Goal: Entertainment & Leisure: Consume media (video, audio)

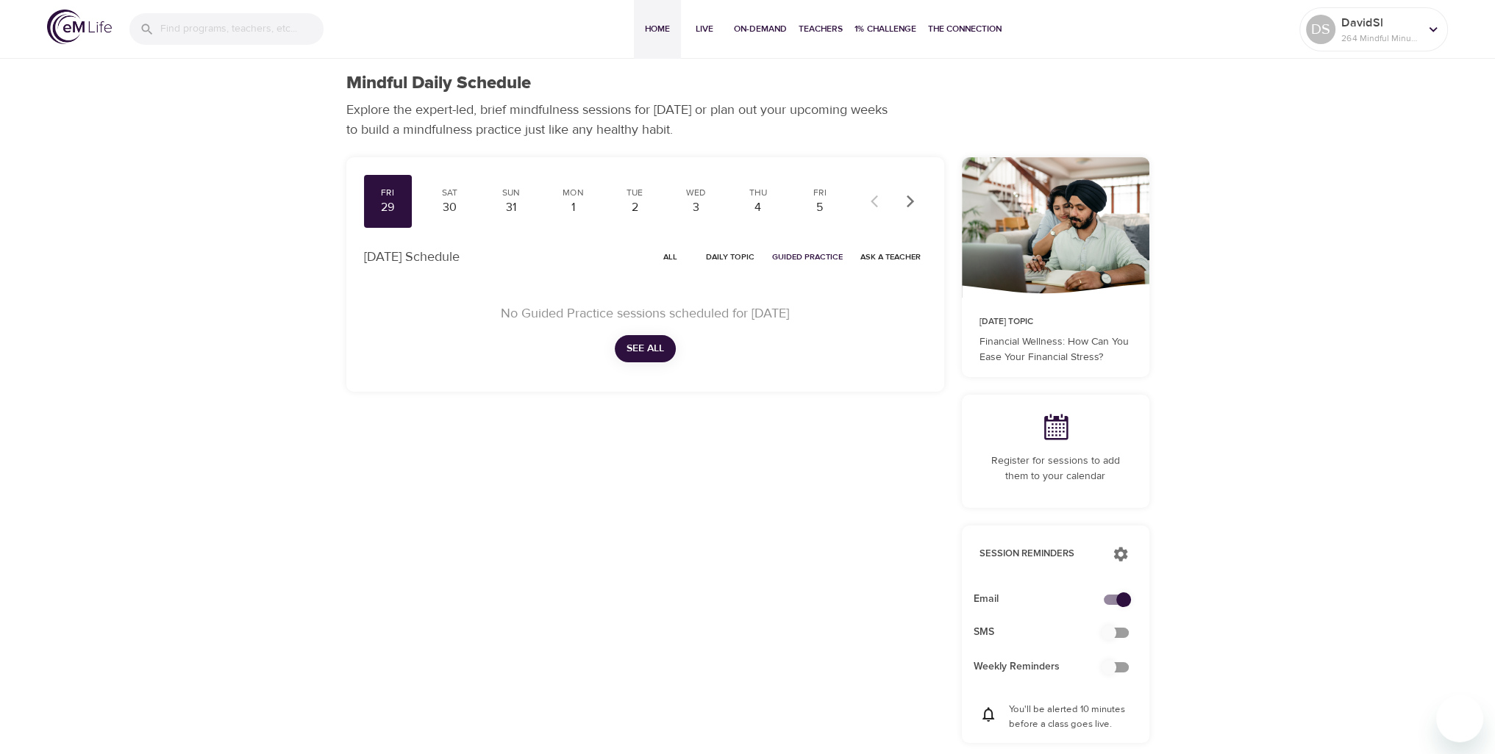
click at [656, 31] on span "Home" at bounding box center [657, 28] width 35 height 15
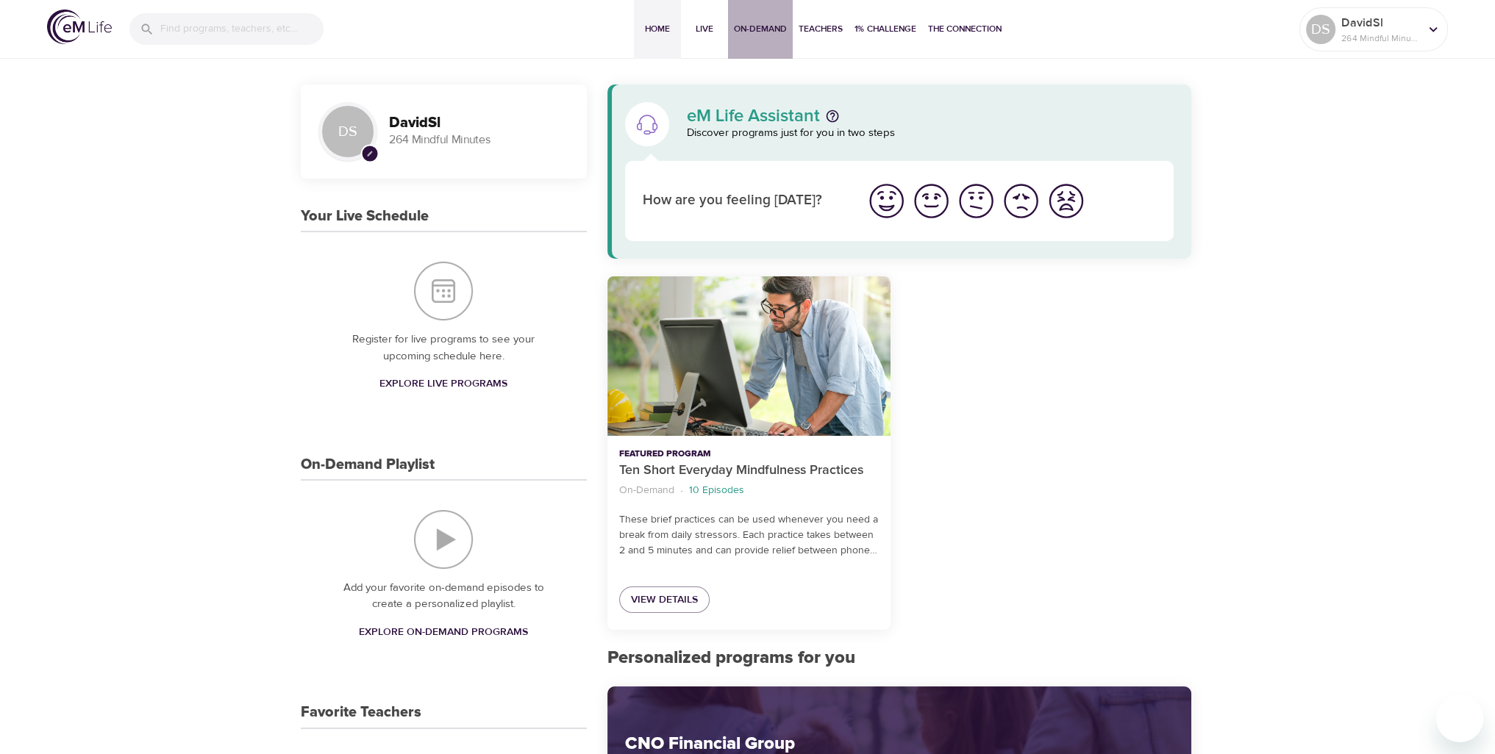
click at [747, 30] on span "On-Demand" at bounding box center [760, 28] width 53 height 15
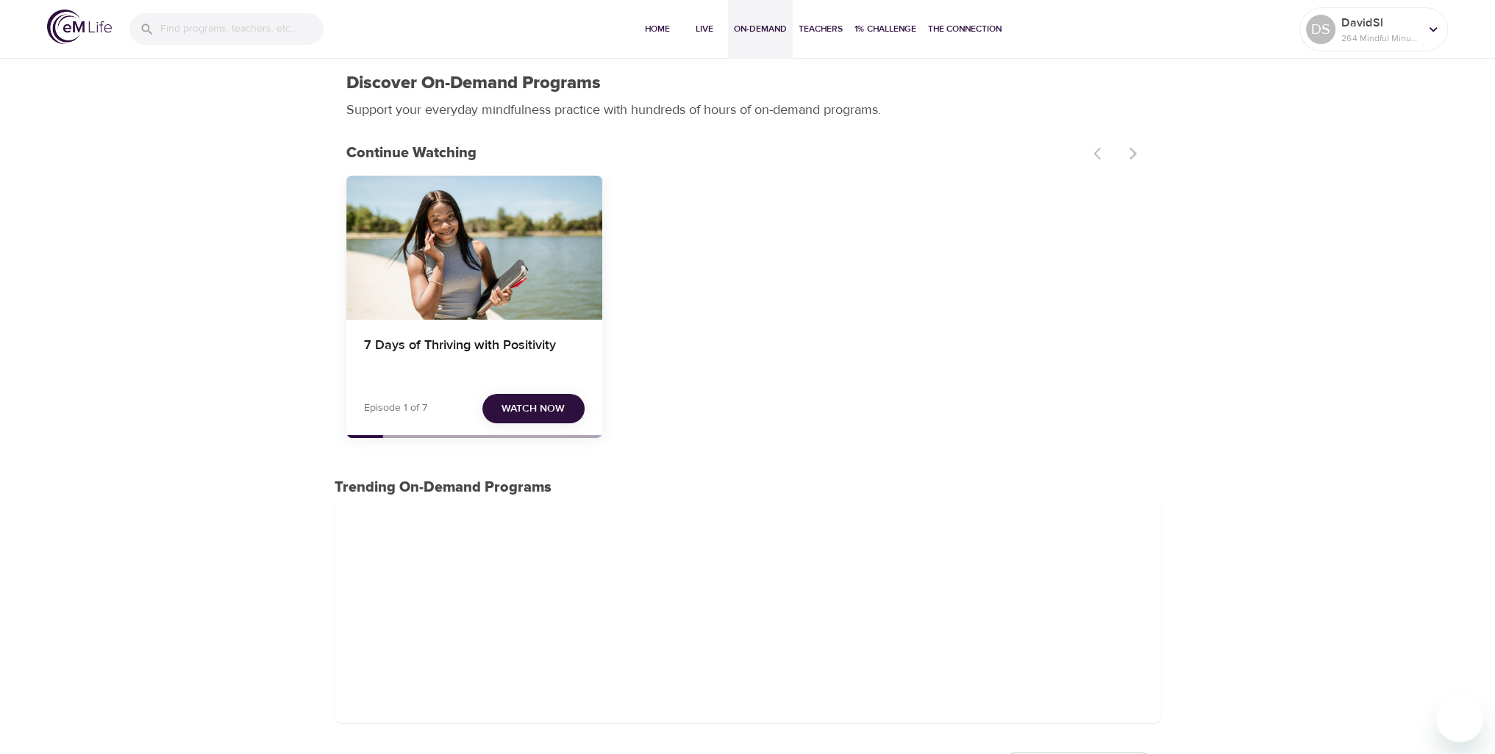
click at [512, 408] on span "Watch Now" at bounding box center [532, 409] width 63 height 18
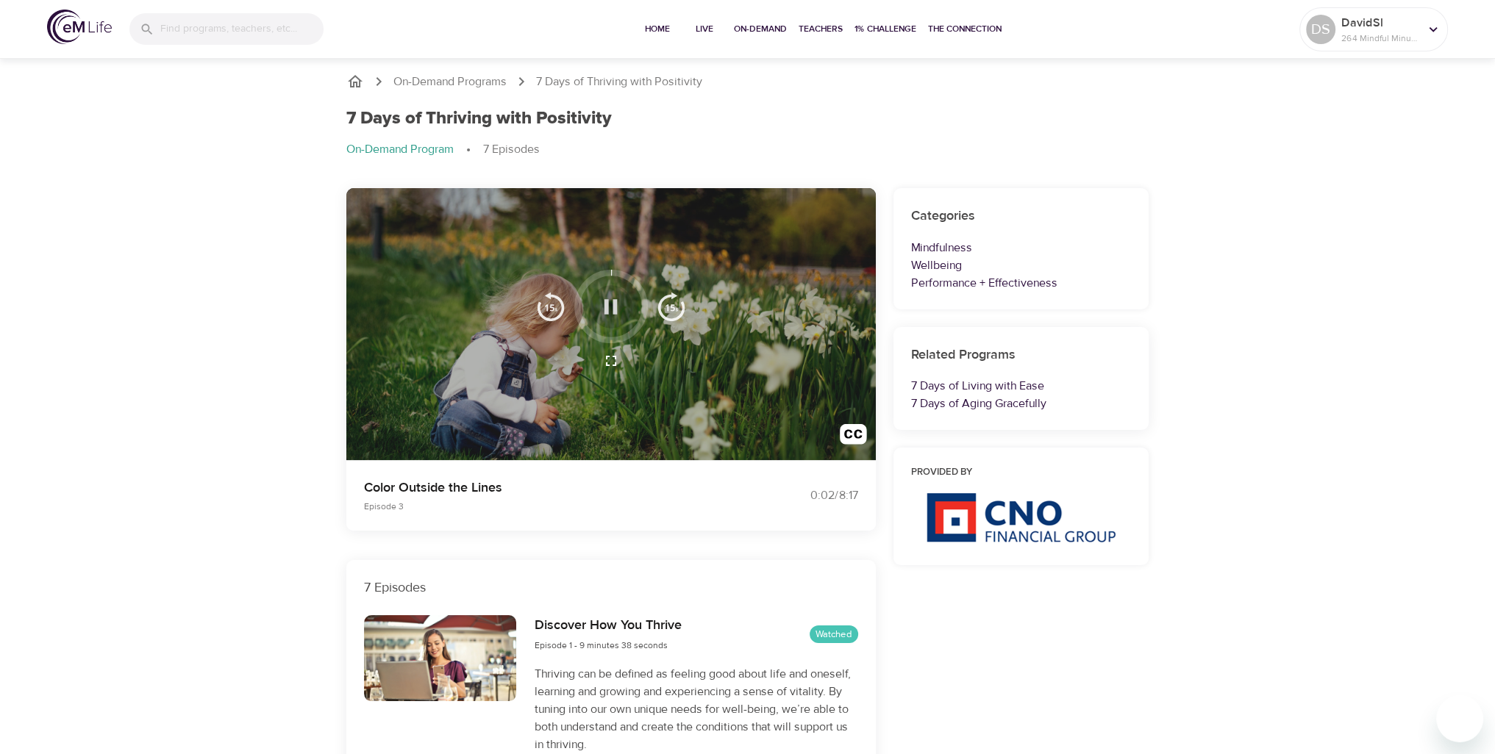
click at [604, 313] on icon "button" at bounding box center [611, 307] width 26 height 26
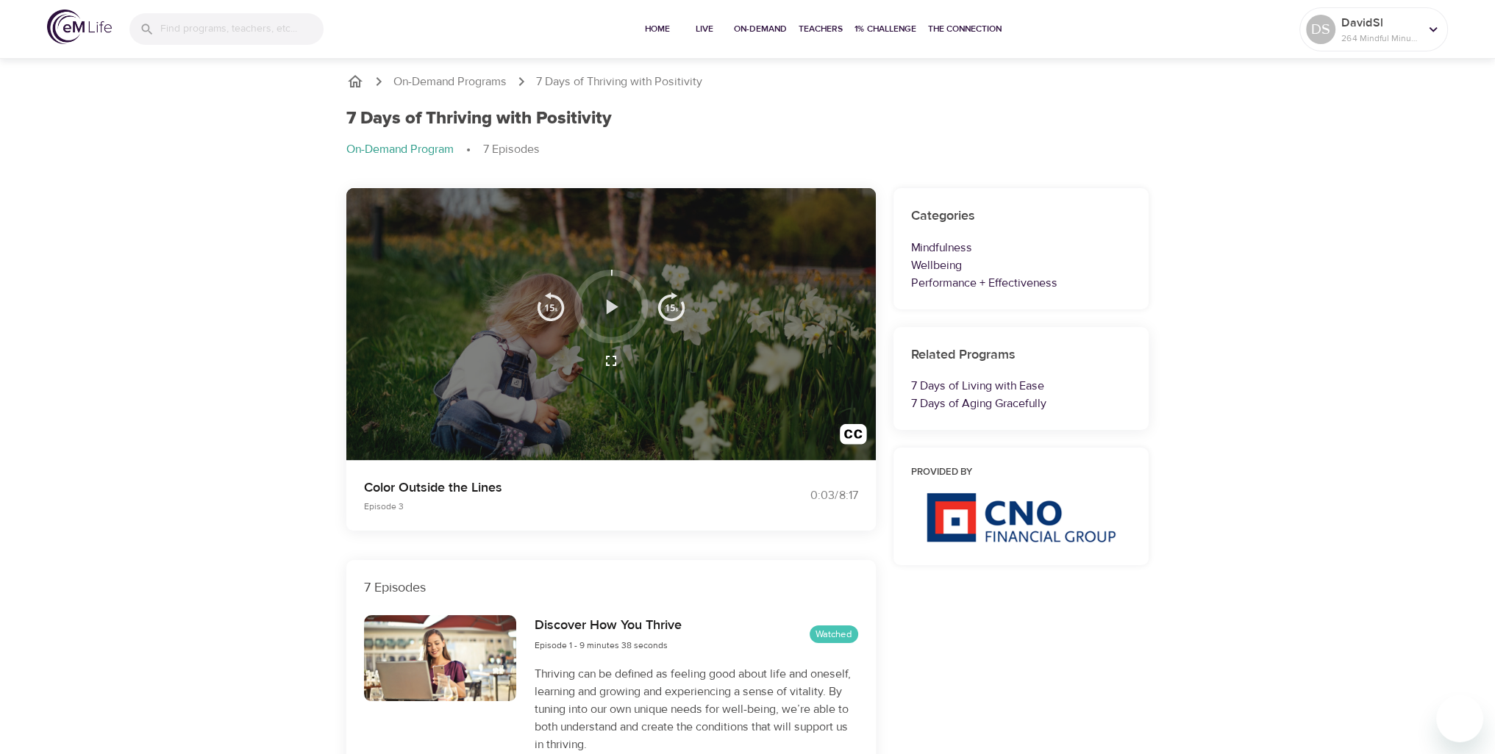
click at [610, 312] on icon "button" at bounding box center [611, 307] width 26 height 26
